Goal: Information Seeking & Learning: Learn about a topic

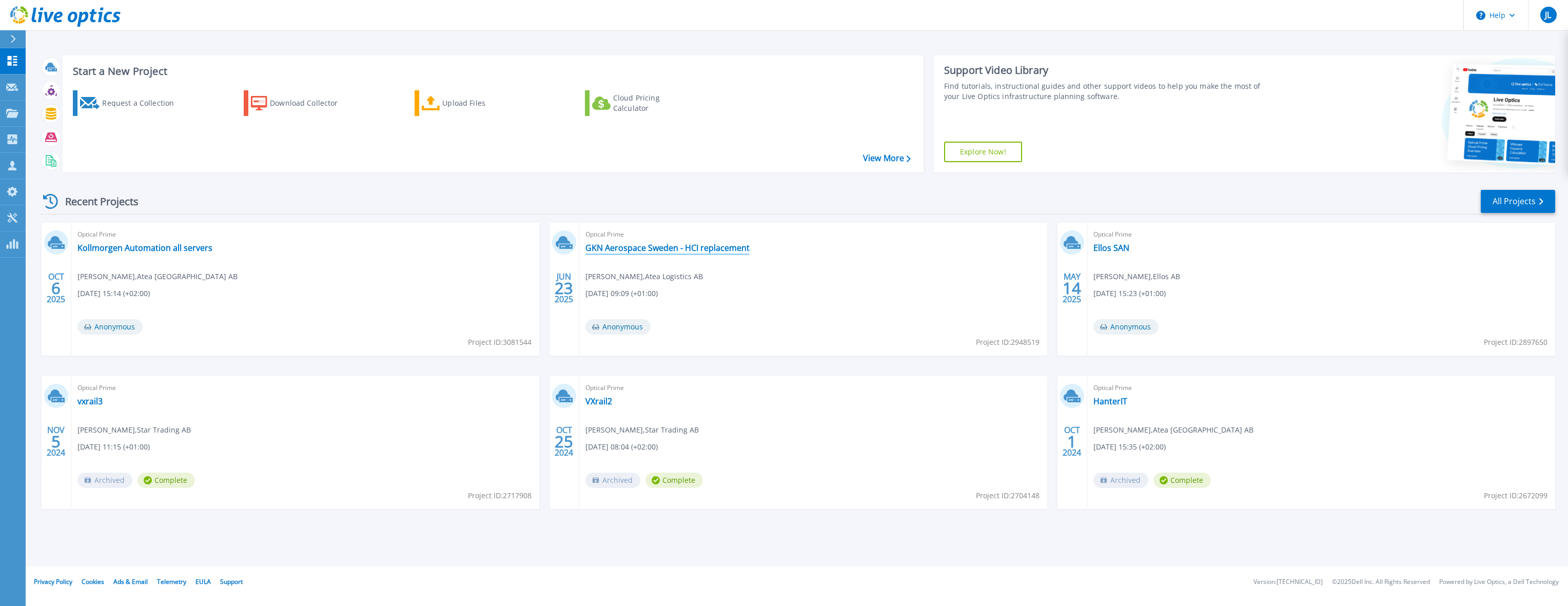
click at [710, 247] on link "GKN Aerospace Sweden - HCI replacement" at bounding box center [667, 248] width 164 height 11
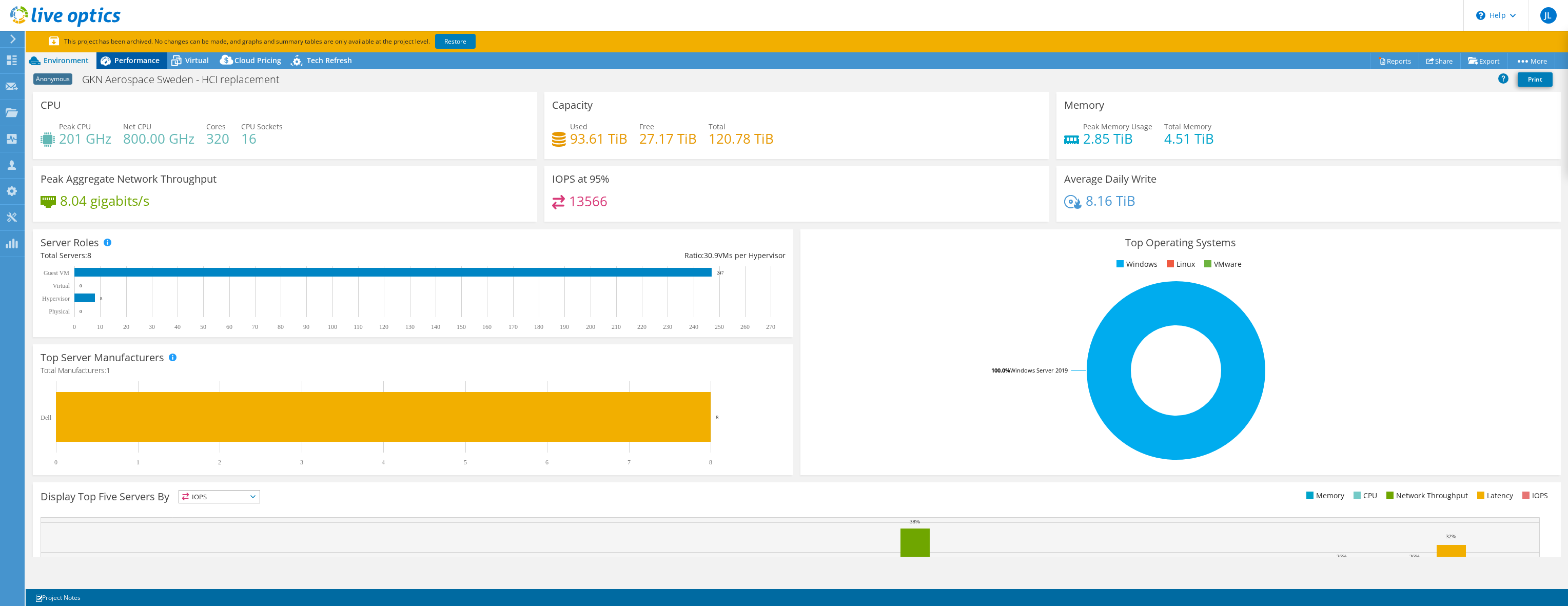
click at [124, 61] on span "Performance" at bounding box center [137, 60] width 45 height 10
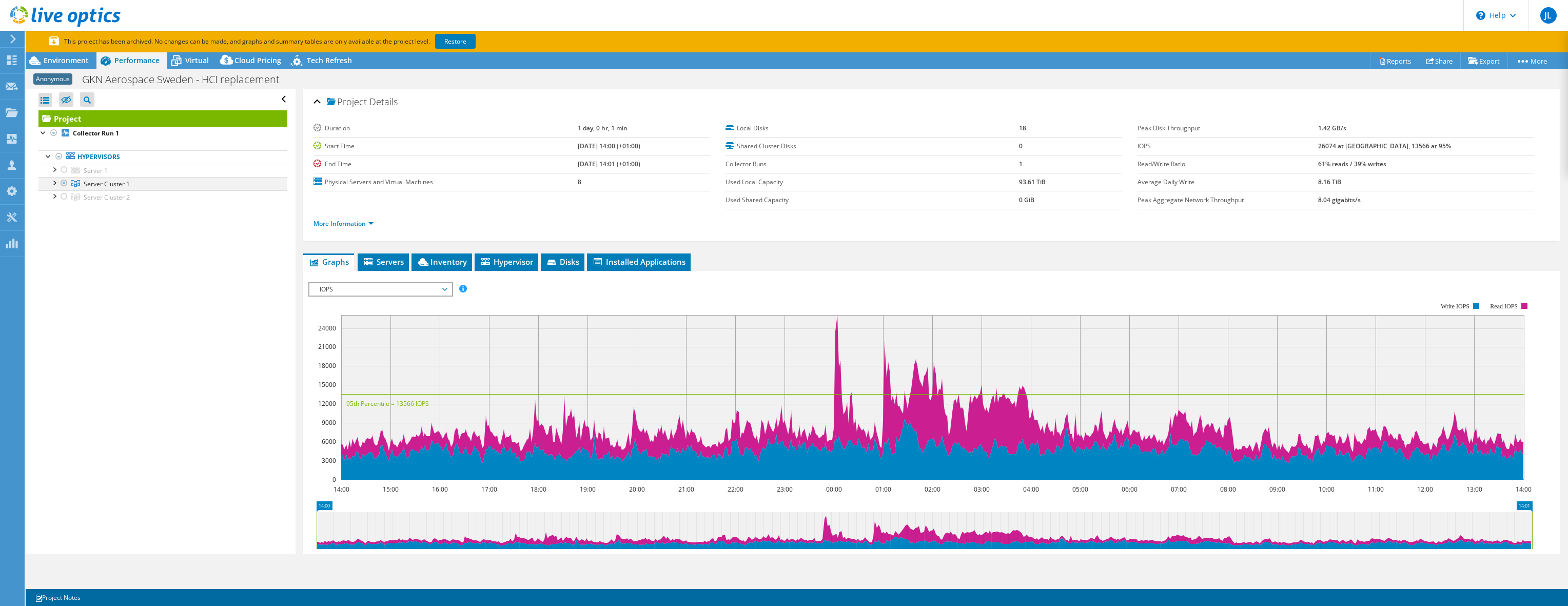
click at [54, 181] on div at bounding box center [54, 182] width 11 height 11
click at [58, 197] on div at bounding box center [59, 195] width 11 height 11
click at [58, 196] on div at bounding box center [59, 195] width 11 height 11
click at [440, 262] on span "Inventory" at bounding box center [442, 262] width 50 height 11
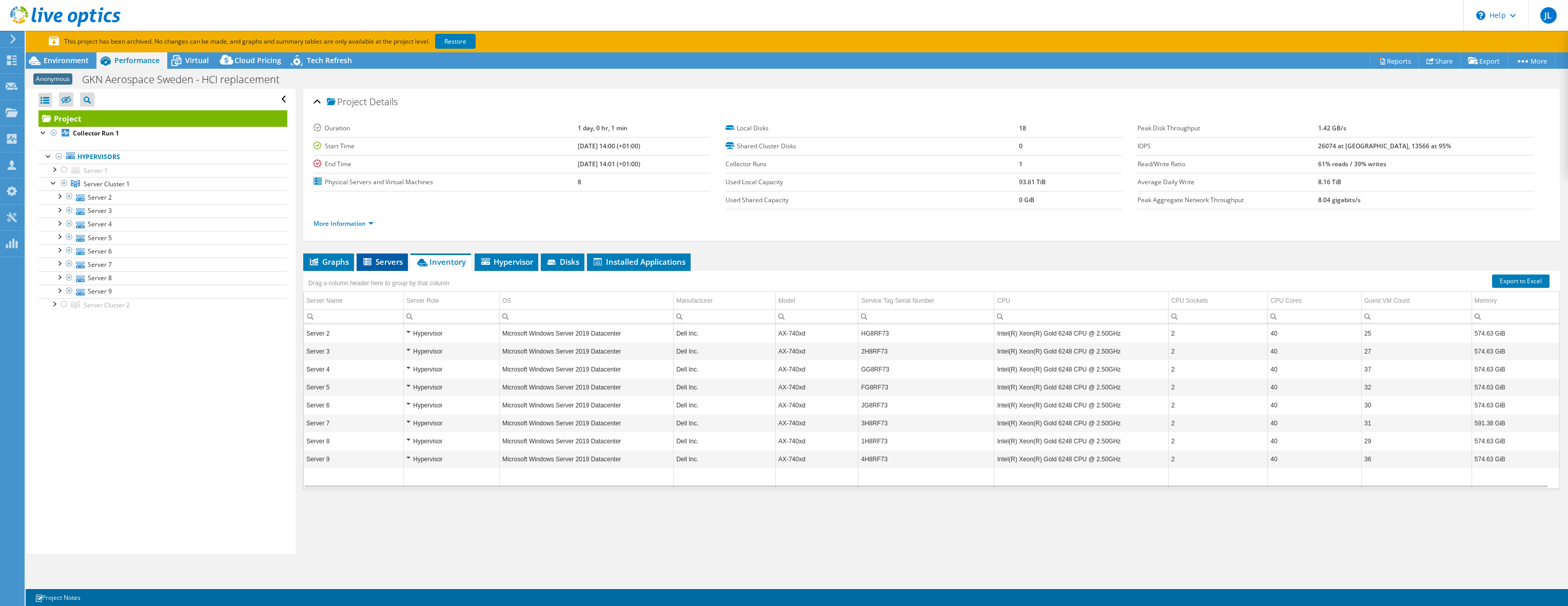
click at [378, 261] on span "Servers" at bounding box center [382, 262] width 41 height 11
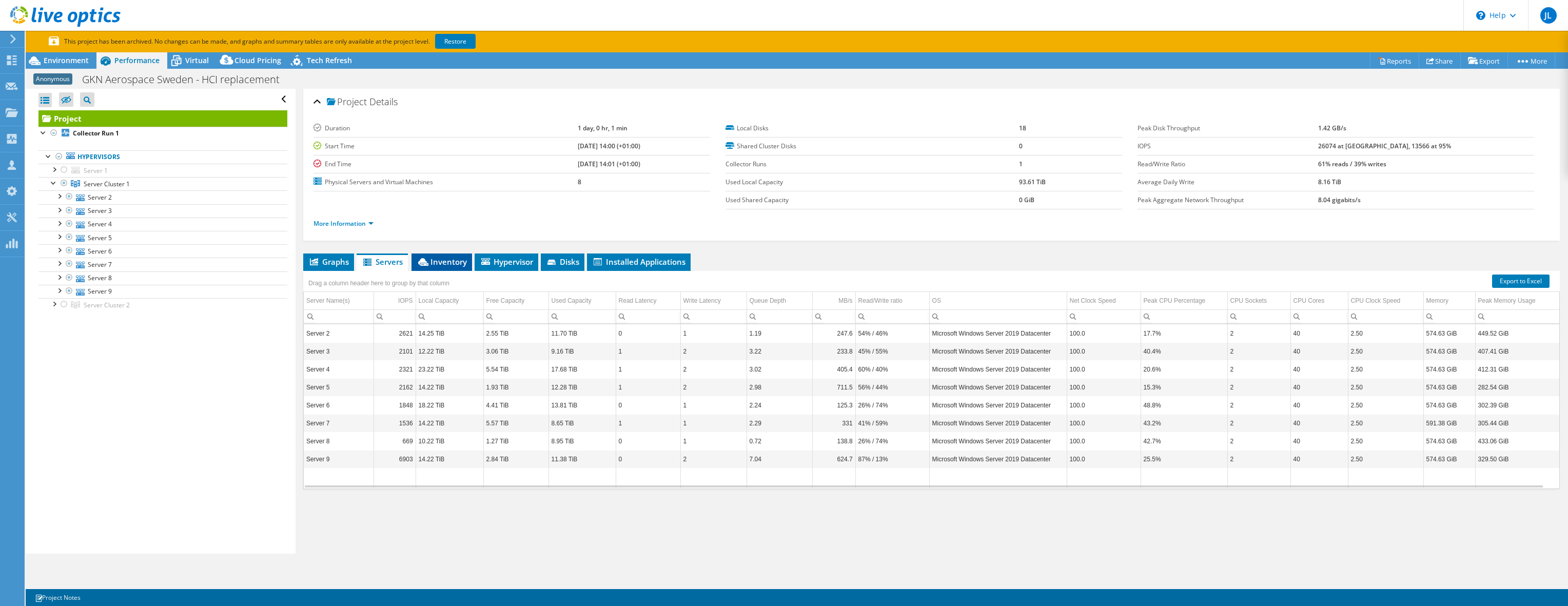
click at [449, 266] on span "Inventory" at bounding box center [442, 262] width 50 height 11
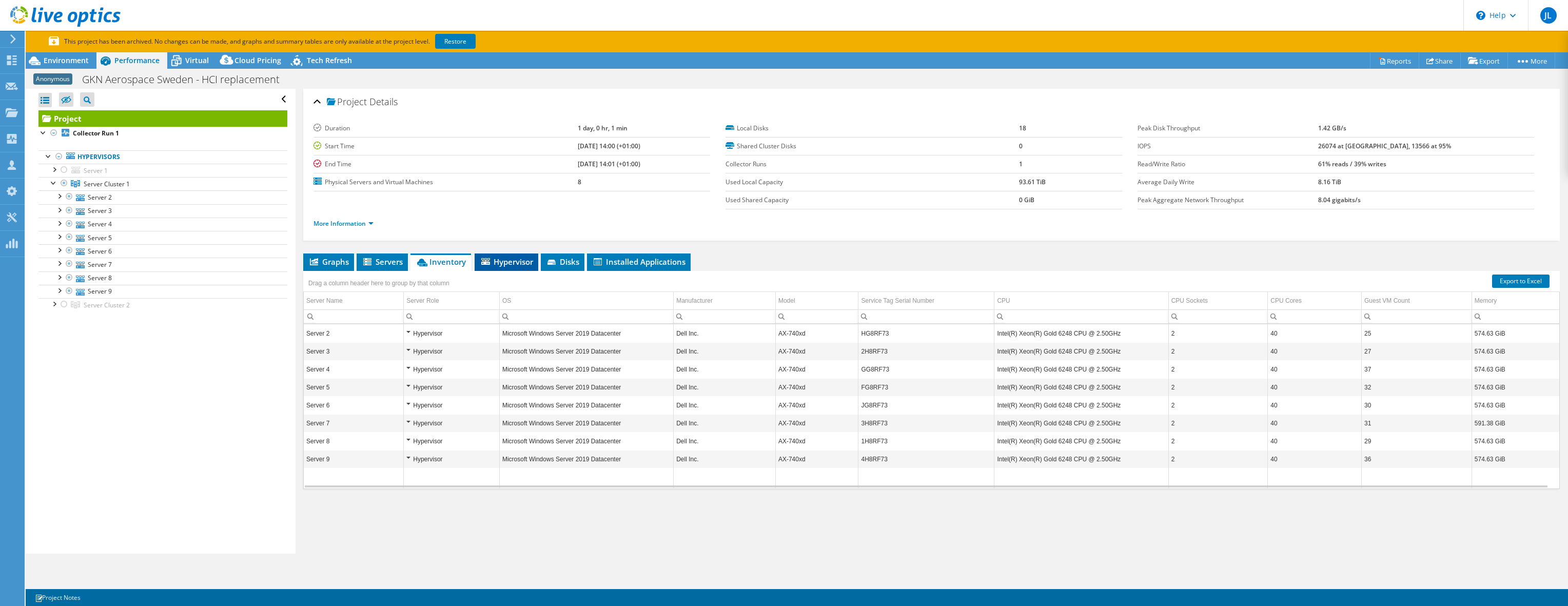
click at [503, 262] on span "Hypervisor" at bounding box center [505, 262] width 53 height 11
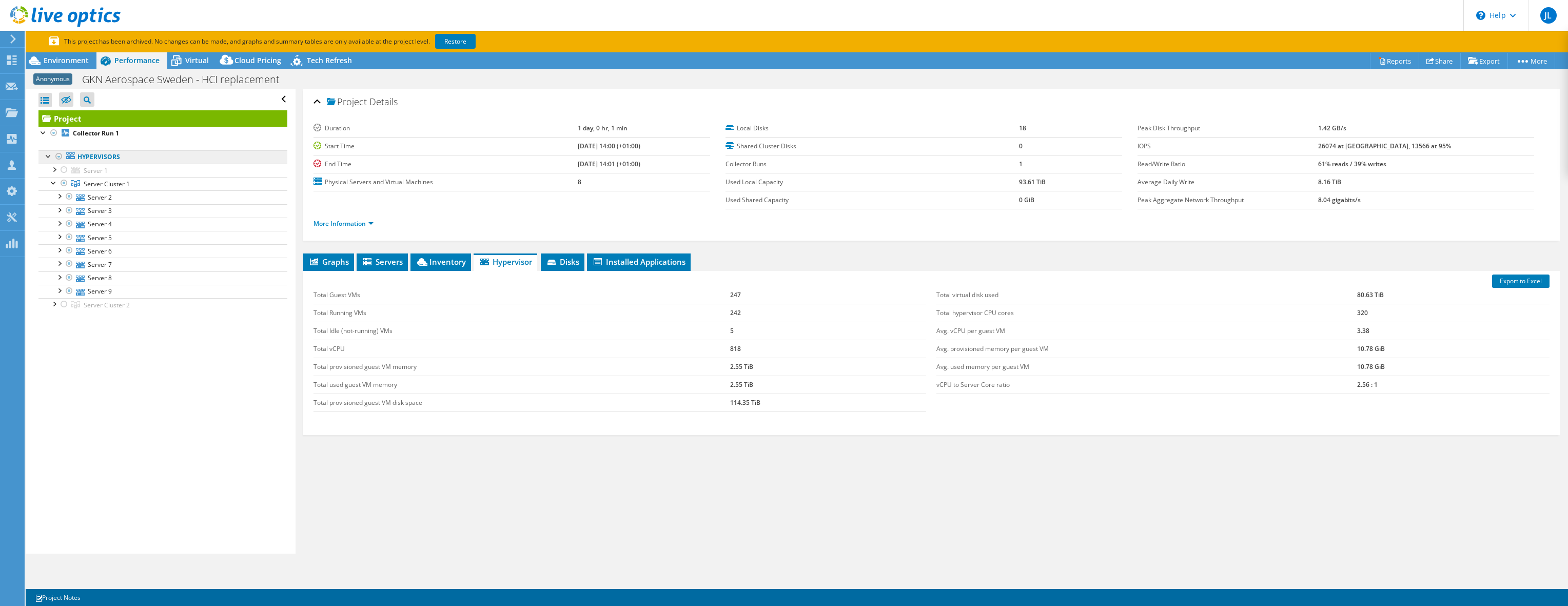
click at [108, 157] on link "Hypervisors" at bounding box center [163, 157] width 249 height 14
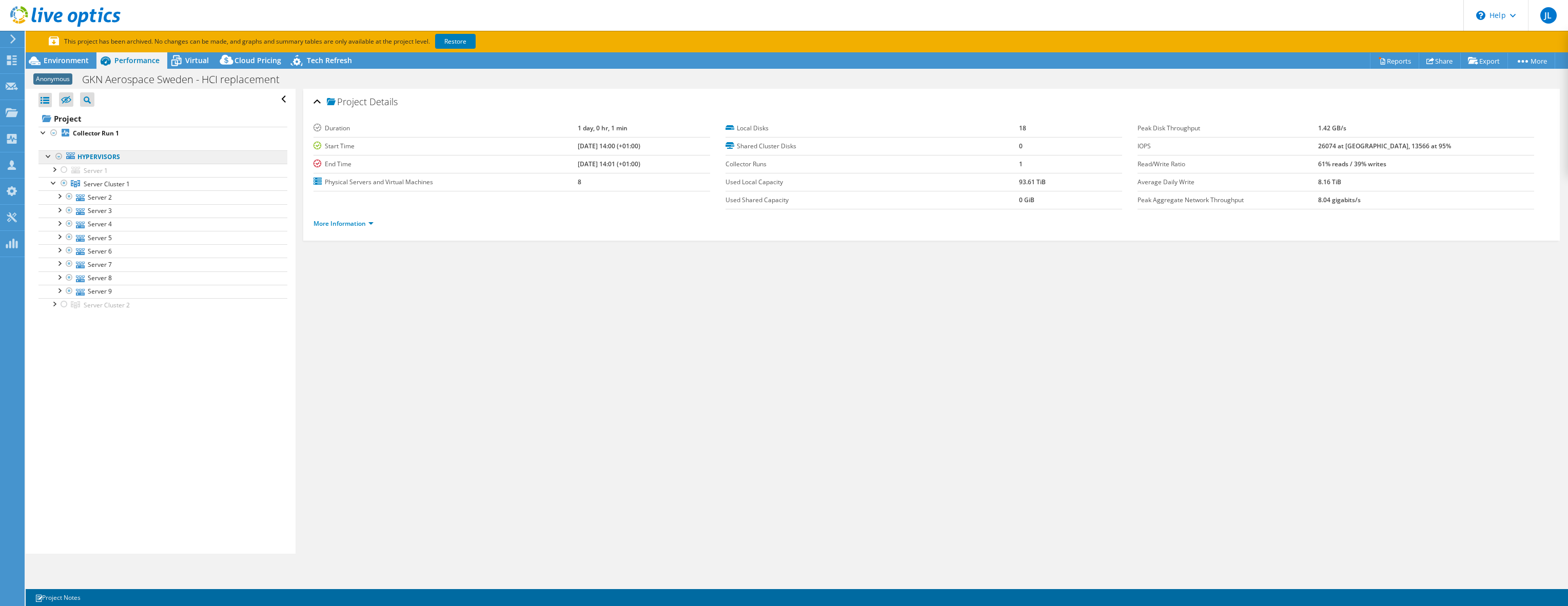
click at [108, 157] on link "Hypervisors" at bounding box center [163, 157] width 249 height 14
click at [86, 180] on span "Server Cluster 1" at bounding box center [107, 183] width 46 height 9
